Goal: Information Seeking & Learning: Learn about a topic

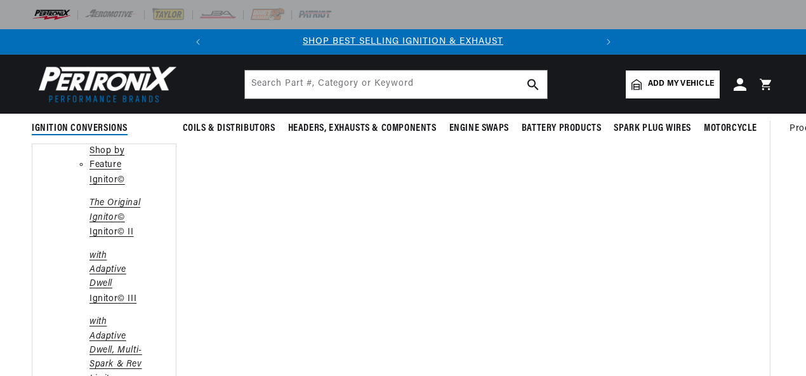
click at [114, 127] on span "Ignition Conversions" at bounding box center [80, 128] width 96 height 13
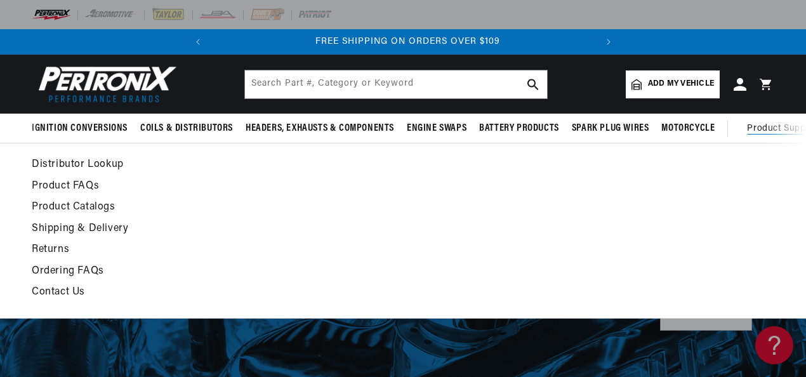
scroll to position [0, 385]
click at [87, 183] on link "Product FAQs" at bounding box center [301, 187] width 539 height 18
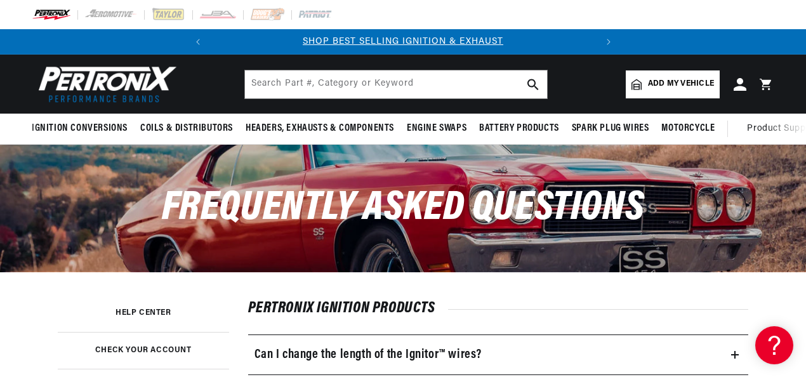
click at [781, 236] on div "Frequently Asked Questions" at bounding box center [403, 208] width 806 height 127
